Goal: Complete application form

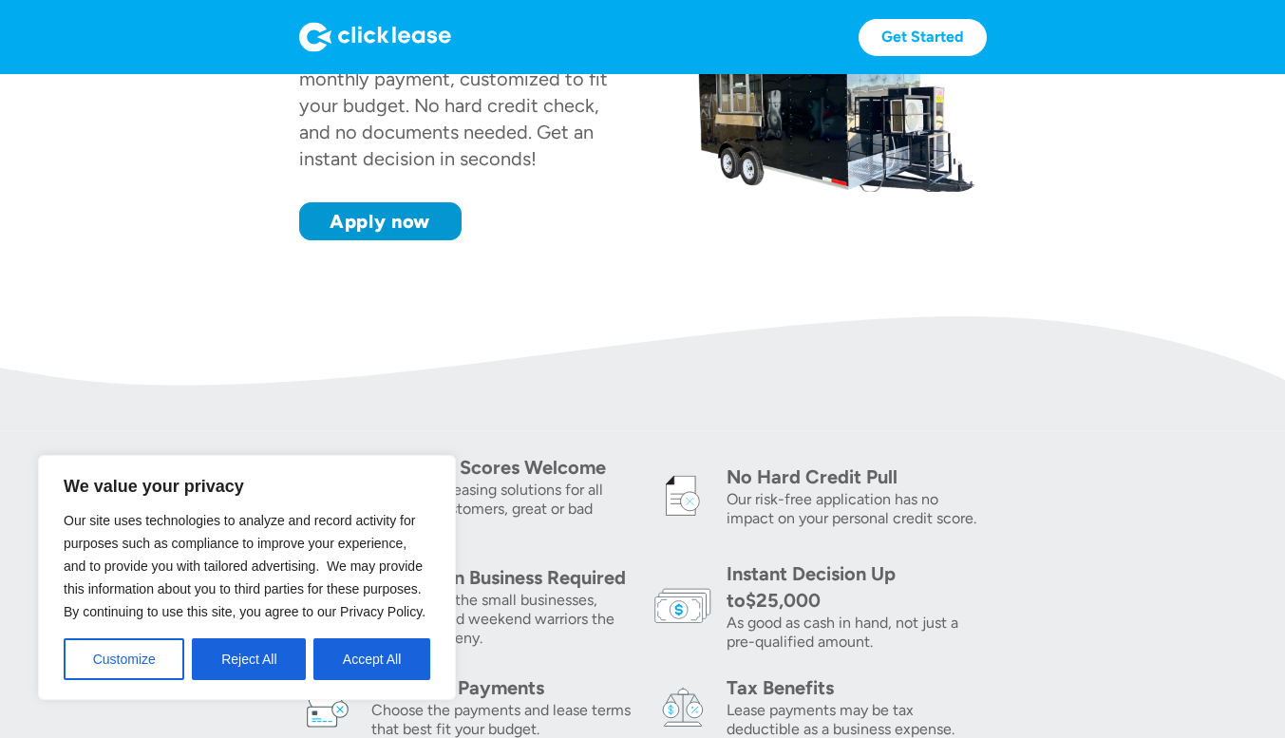
scroll to position [380, 0]
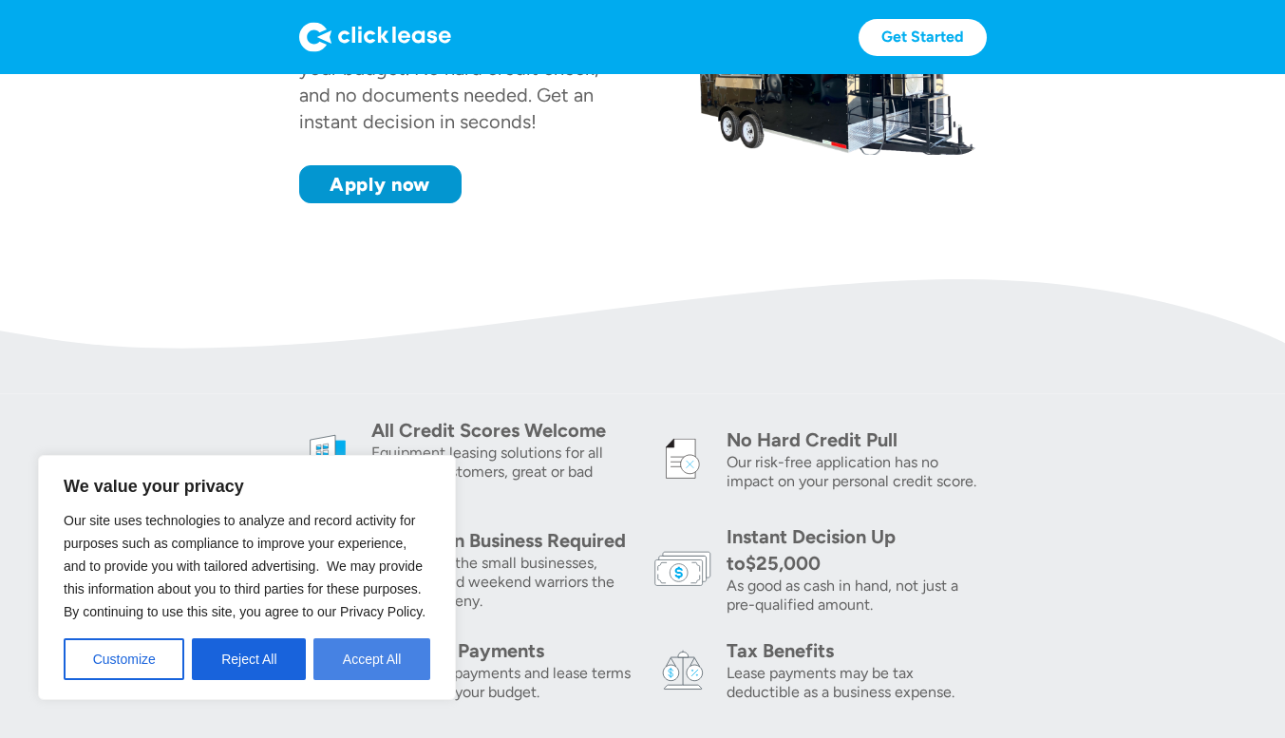
click at [381, 661] on button "Accept All" at bounding box center [371, 659] width 117 height 42
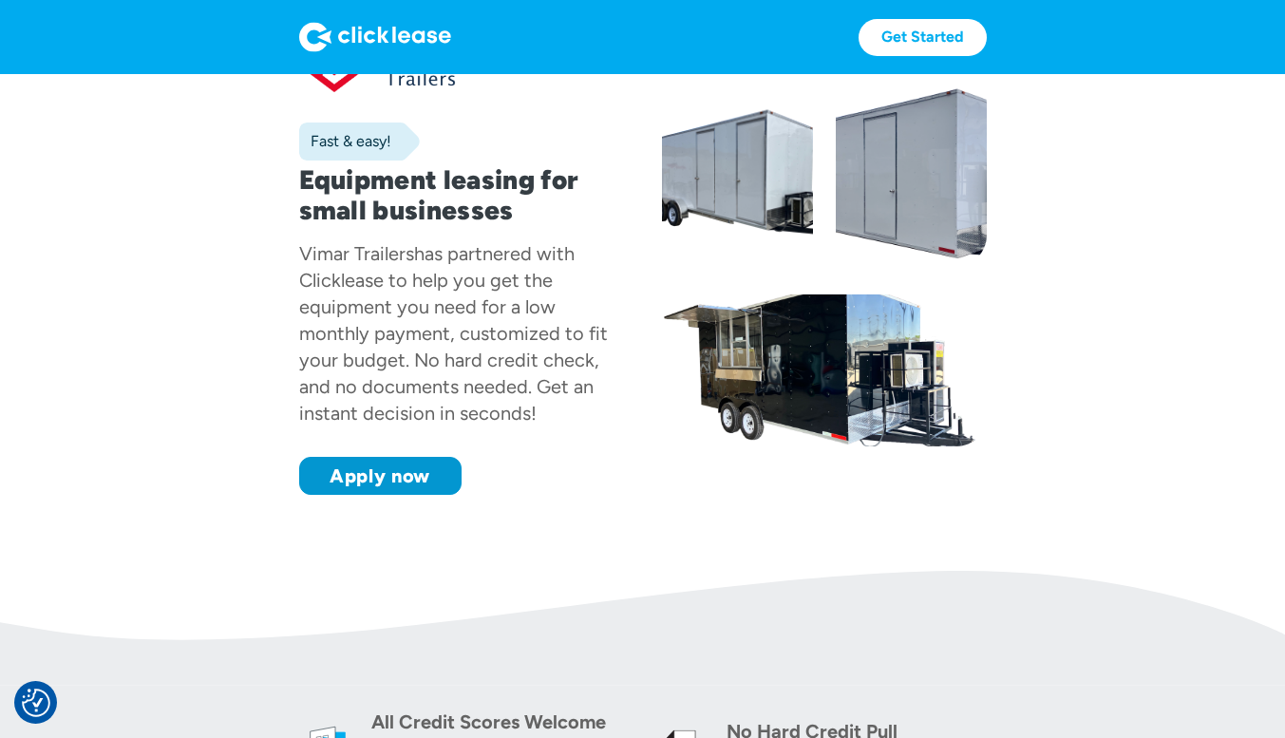
scroll to position [0, 0]
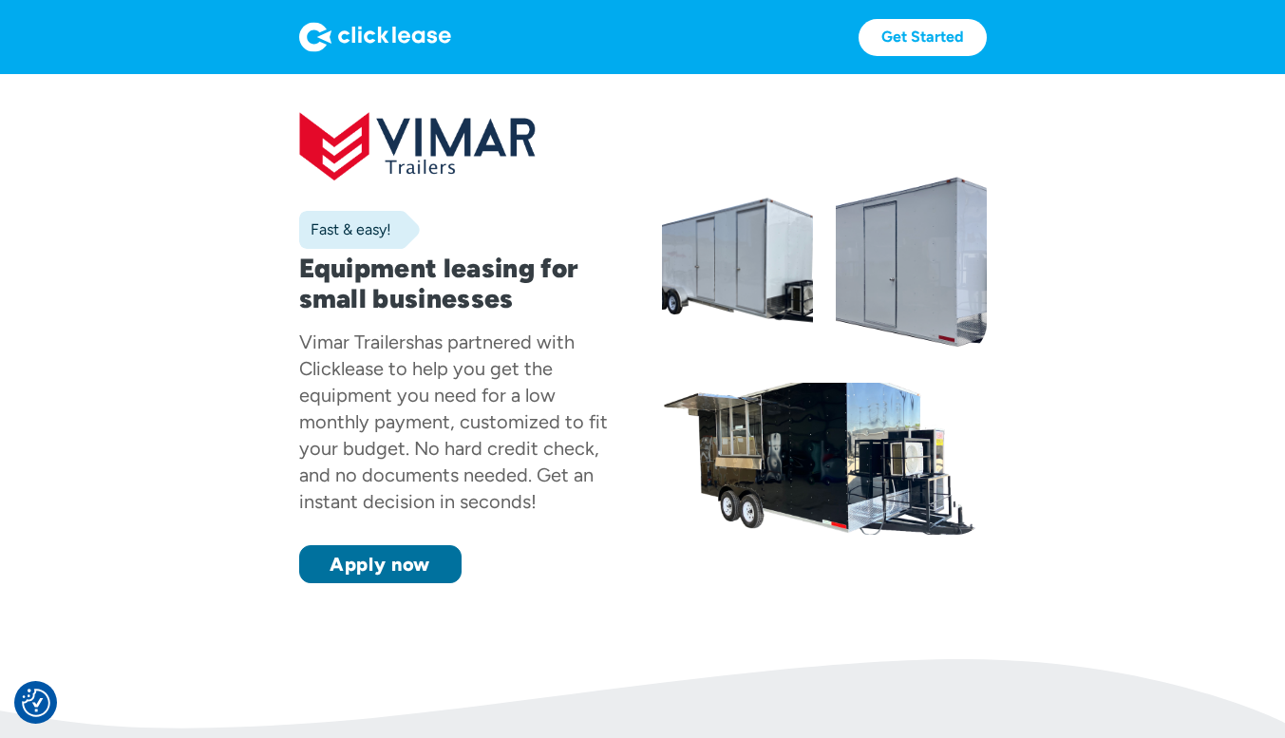
click at [407, 570] on link "Apply now" at bounding box center [380, 564] width 162 height 38
